Goal: Information Seeking & Learning: Find specific fact

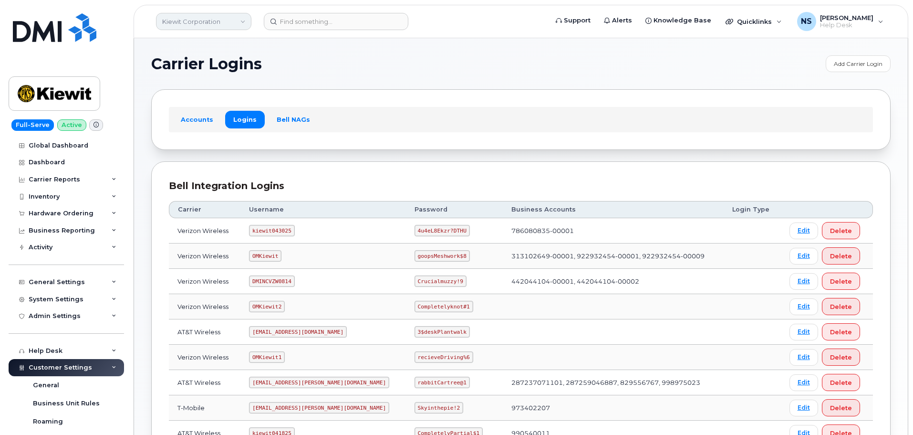
click at [210, 14] on link "Kiewit Corporation" at bounding box center [203, 21] width 95 height 17
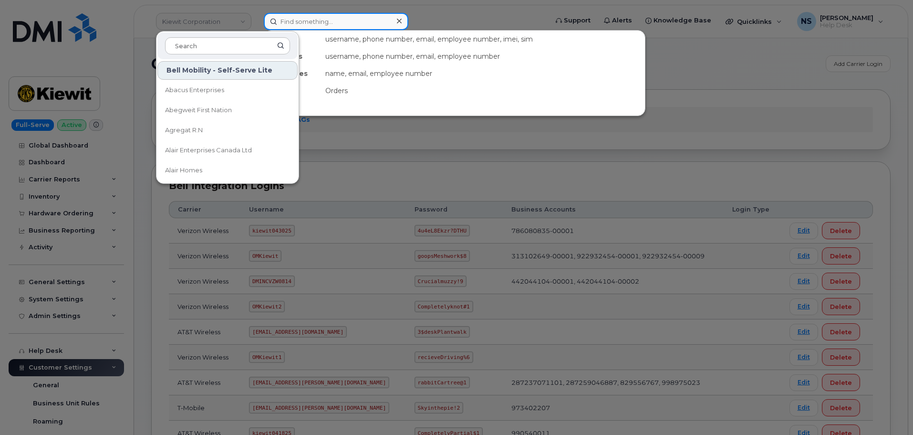
click at [375, 22] on input at bounding box center [336, 21] width 145 height 17
paste input "5872025674"
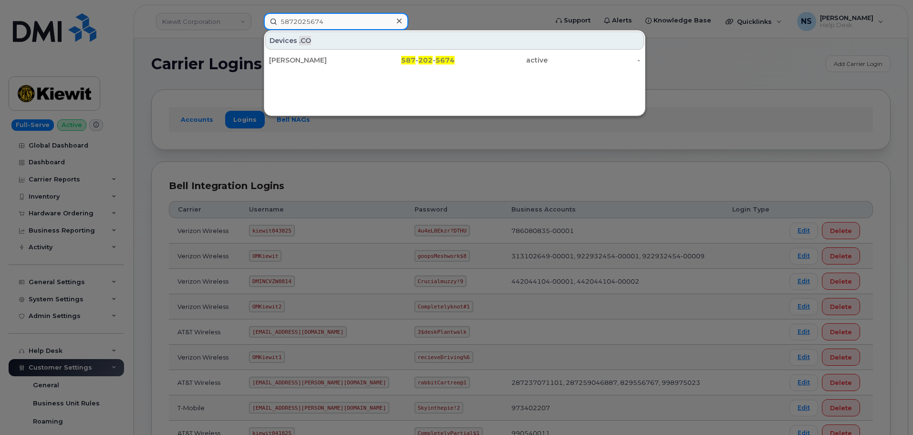
type input "5872025674"
click at [351, 56] on div "Christina Coulombe" at bounding box center [315, 60] width 93 height 10
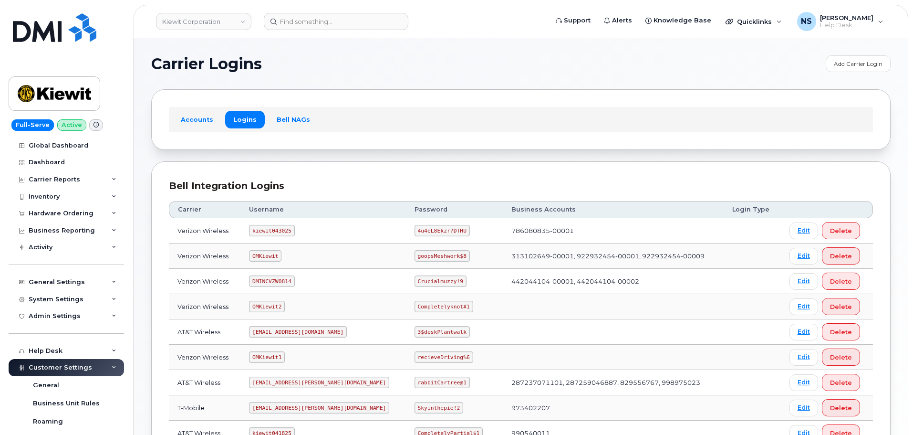
click at [208, 35] on header "[PERSON_NAME] Corporation Support Alerts Knowledge Base Quicklinks Suspend / Ca…" at bounding box center [521, 21] width 775 height 33
click at [210, 32] on header "[PERSON_NAME] Corporation Support Alerts Knowledge Base Quicklinks Suspend / Ca…" at bounding box center [521, 21] width 775 height 33
click at [213, 30] on link "Kiewit Corporation" at bounding box center [203, 21] width 95 height 17
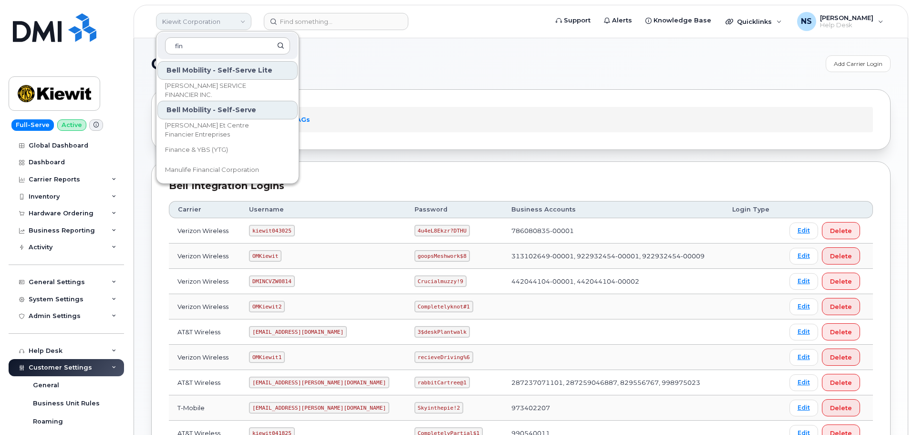
type input "[PERSON_NAME]"
click at [368, 44] on div "Carrier Logins Add Carrier Login Accounts Logins Bell NAGs Bell Integration Log…" at bounding box center [521, 318] width 774 height 560
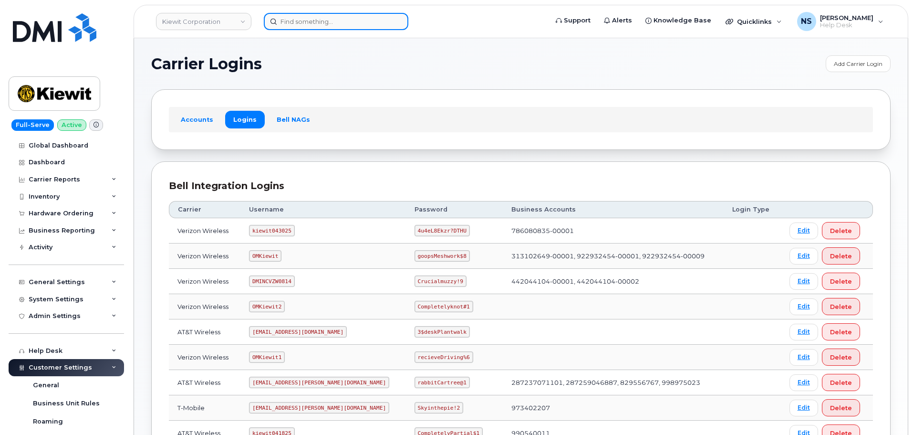
click at [300, 16] on input at bounding box center [336, 21] width 145 height 17
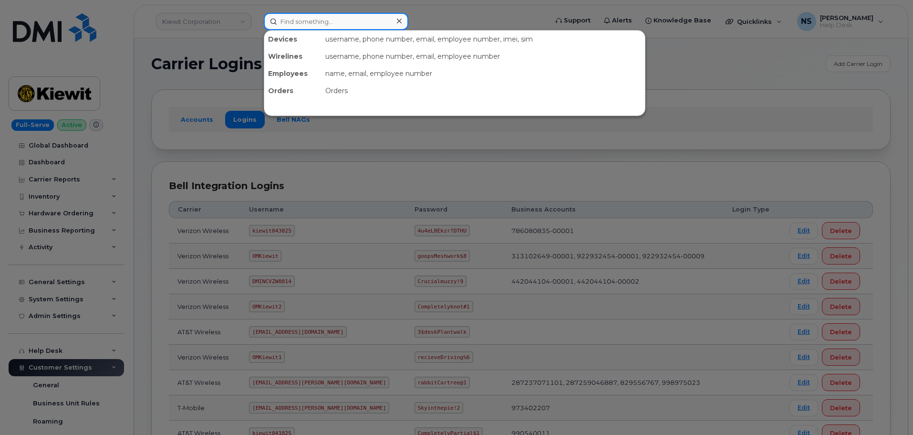
paste input "r#64131"
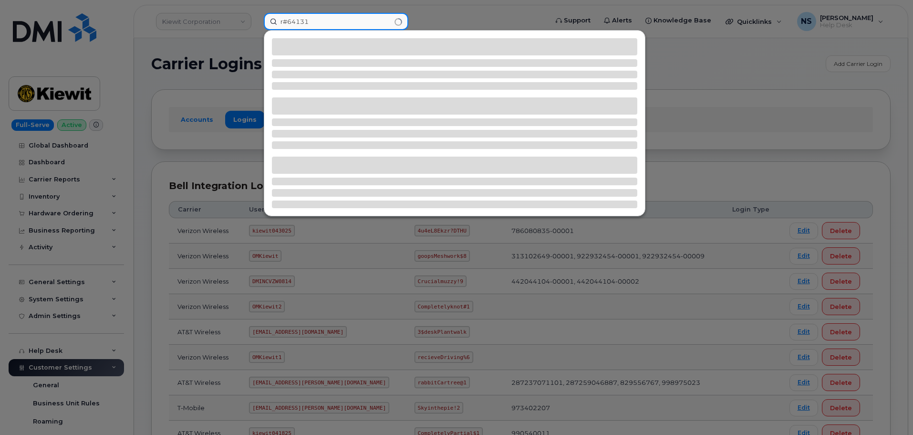
drag, startPoint x: 289, startPoint y: 21, endPoint x: 248, endPoint y: 17, distance: 41.3
click at [256, 17] on div "r#64131" at bounding box center [402, 21] width 293 height 17
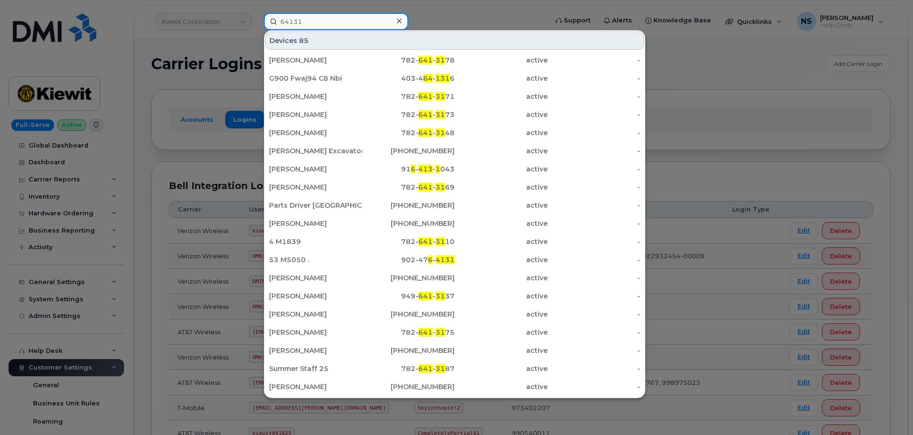
type input "64131"
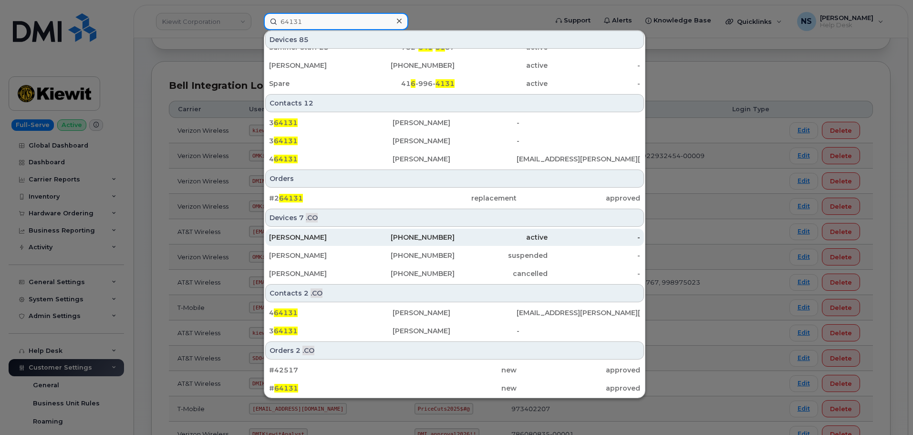
scroll to position [191, 0]
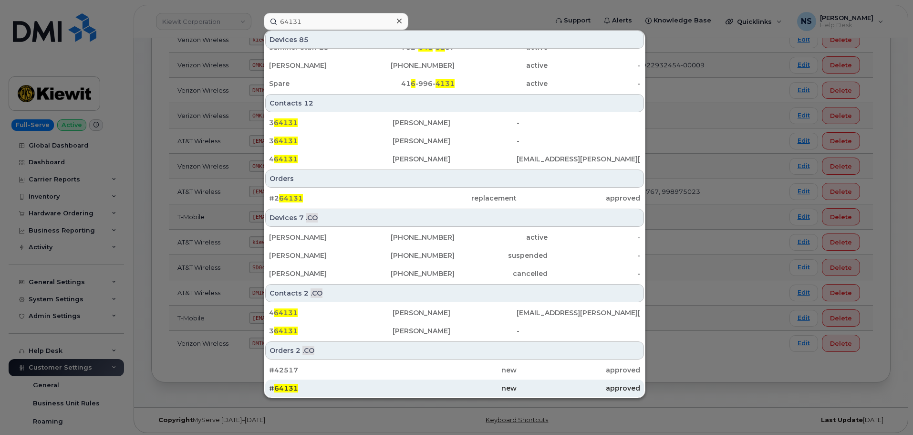
click at [385, 380] on div "# 64131" at bounding box center [331, 387] width 124 height 17
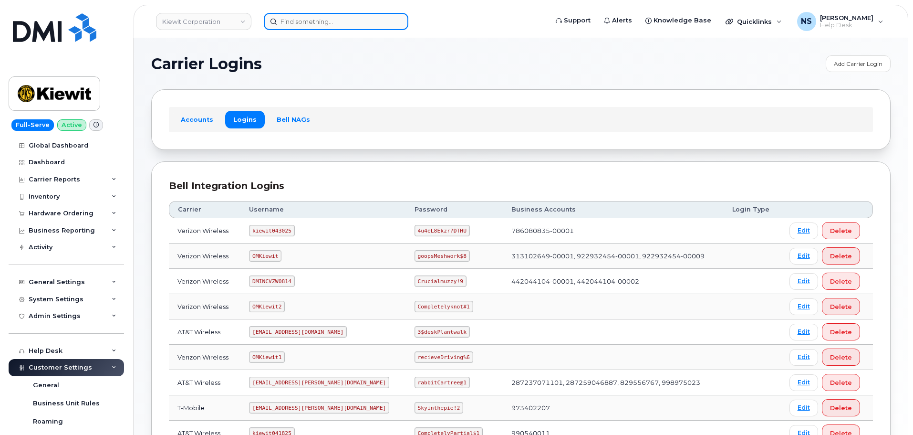
click at [315, 23] on input at bounding box center [336, 21] width 145 height 17
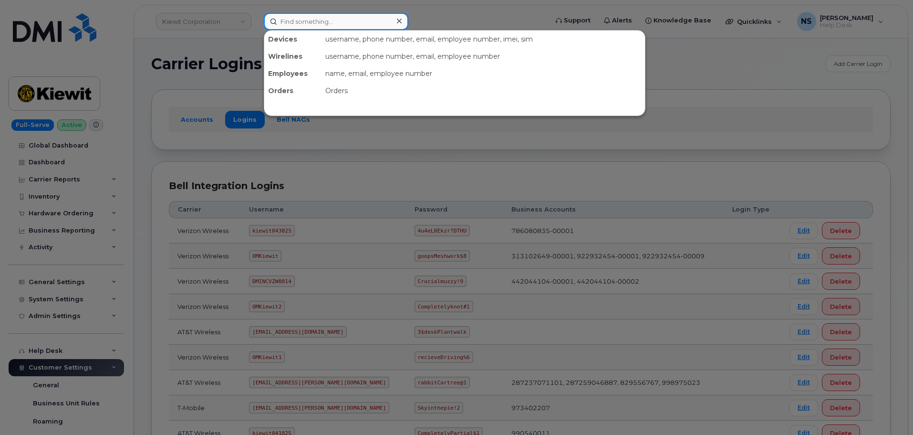
paste input "300282"
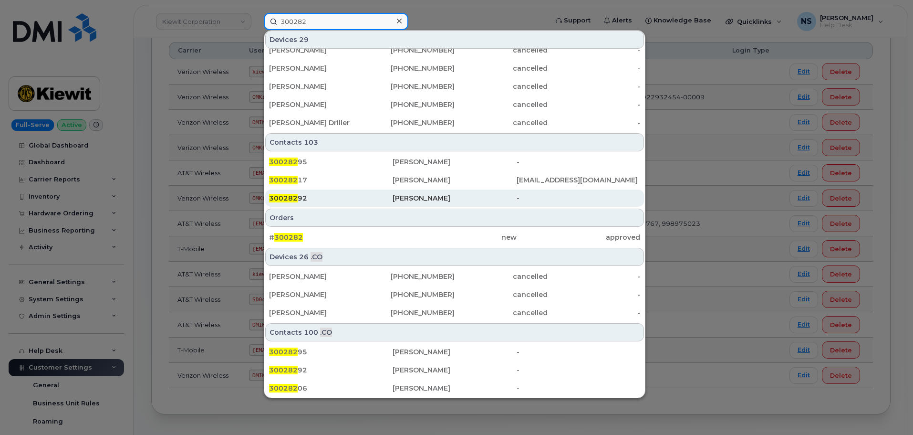
scroll to position [194, 0]
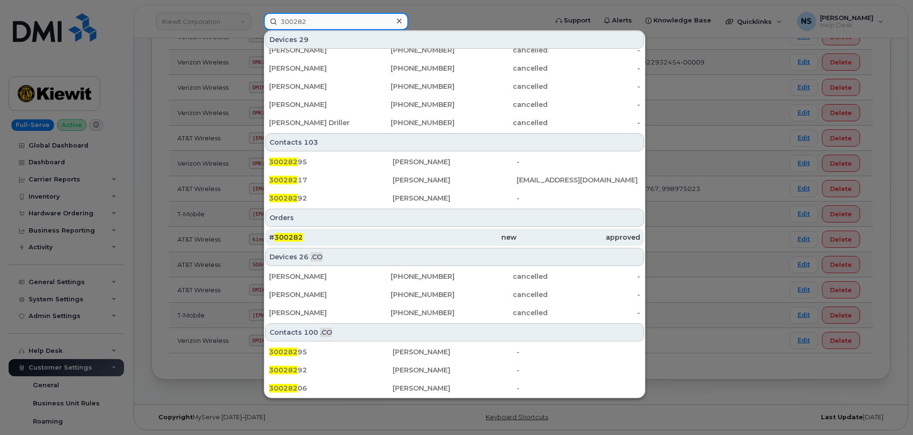
type input "300282"
click at [362, 239] on div "# 300282" at bounding box center [331, 237] width 124 height 10
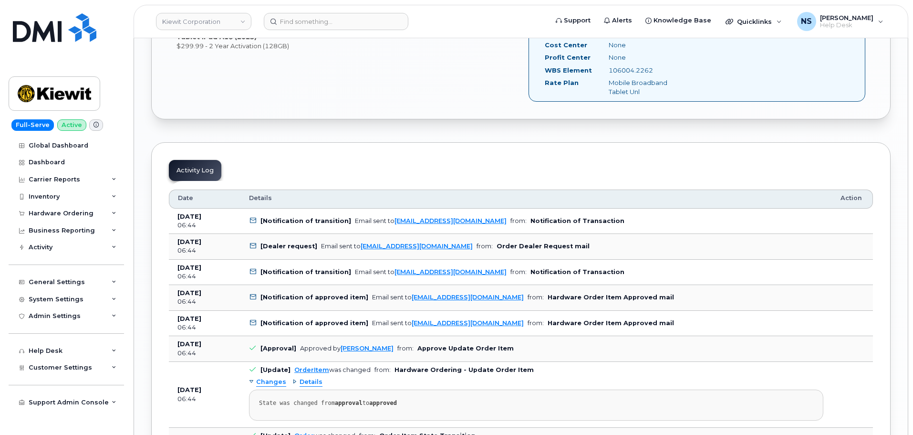
scroll to position [1431, 0]
